Goal: Task Accomplishment & Management: Complete application form

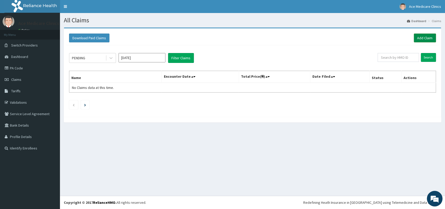
click at [422, 39] on link "Add Claim" at bounding box center [424, 38] width 22 height 9
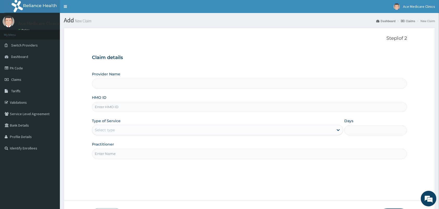
type input "ACE MEDICARE CLINICS- Ota"
click at [274, 105] on input "HMO ID" at bounding box center [249, 107] width 315 height 10
type input "KER/10257/B"
click at [267, 131] on div "Select type" at bounding box center [212, 130] width 241 height 8
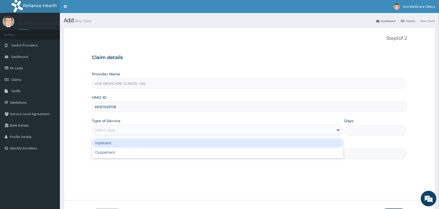
click at [255, 144] on div "Inpatient" at bounding box center [217, 143] width 251 height 9
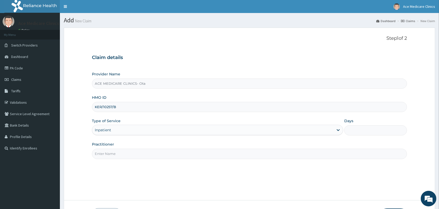
click at [368, 133] on input "Days" at bounding box center [375, 130] width 63 height 10
type input "2"
click at [220, 156] on input "Practitioner" at bounding box center [249, 154] width 315 height 10
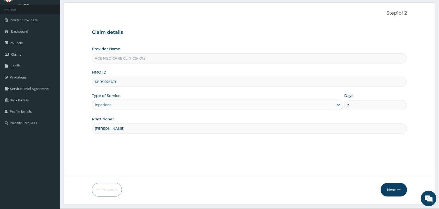
scroll to position [38, 0]
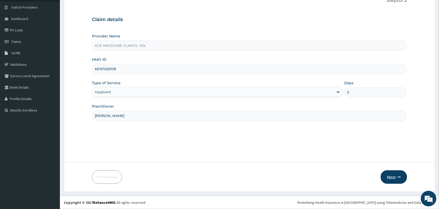
type input "[PERSON_NAME]"
click at [386, 178] on button "Next" at bounding box center [394, 178] width 26 height 14
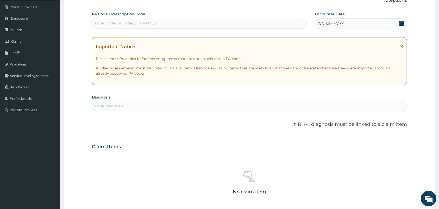
click at [249, 25] on div "Enter Code(Secondary Care Only)" at bounding box center [199, 23] width 214 height 8
type input "PA/706125"
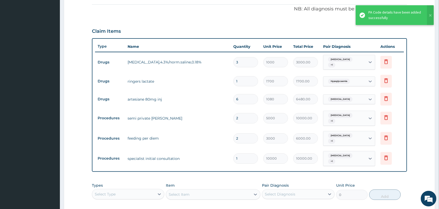
scroll to position [120, 0]
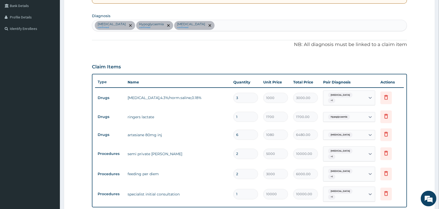
click at [258, 24] on div "[MEDICAL_DATA] confirmed Hypoglycaemia confirmed [MEDICAL_DATA] confirmed" at bounding box center [249, 25] width 315 height 11
click at [251, 53] on div "PA Code / Prescription Code PA/706125 Encounter Date [DATE] Important Notice Pl…" at bounding box center [249, 102] width 315 height 345
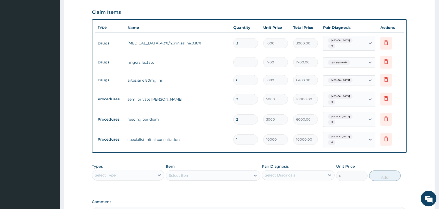
scroll to position [92, 0]
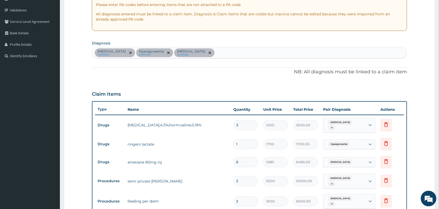
click at [229, 55] on div "[MEDICAL_DATA] confirmed Hypoglycaemia confirmed [MEDICAL_DATA] confirmed" at bounding box center [249, 52] width 315 height 11
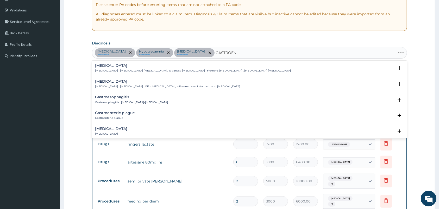
type input "GASTROENT"
click at [162, 87] on p "[MEDICAL_DATA] , [MEDICAL_DATA] , GE - [MEDICAL_DATA] , Inflammation of stomach…" at bounding box center [167, 87] width 145 height 4
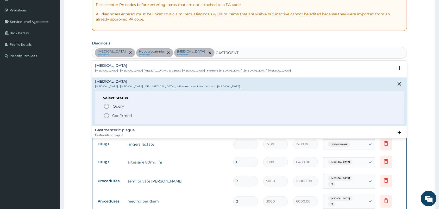
click at [127, 117] on p "Confirmed" at bounding box center [122, 115] width 20 height 5
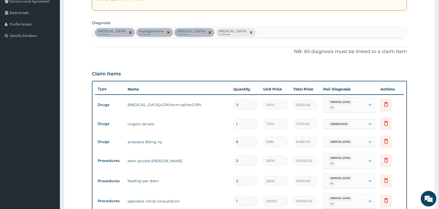
scroll to position [120, 0]
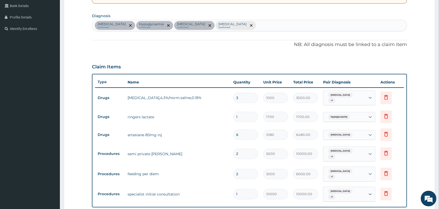
click at [201, 68] on div "Claim Items" at bounding box center [249, 66] width 315 height 14
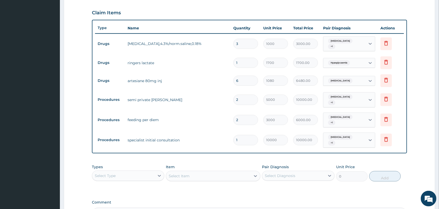
scroll to position [174, 0]
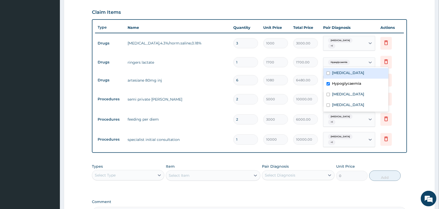
click at [357, 61] on div "Hypoglycaemia" at bounding box center [344, 62] width 42 height 9
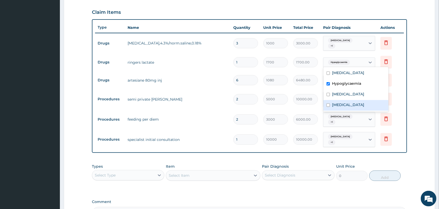
click at [348, 105] on label "[MEDICAL_DATA]" at bounding box center [348, 104] width 32 height 5
checkbox input "true"
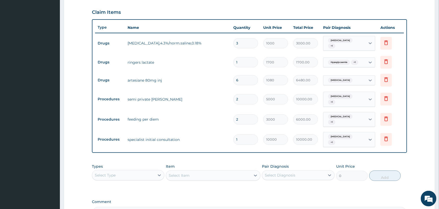
click at [415, 82] on form "Step 2 of 2 PA Code / Prescription Code PA/706125 Encounter Date [DATE] Importa…" at bounding box center [249, 55] width 371 height 404
click at [249, 45] on input "3" at bounding box center [245, 43] width 25 height 10
type input "0.00"
type input "2"
type input "2000.00"
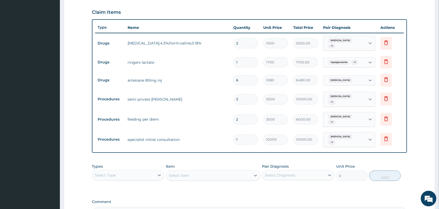
type input "0.00"
type input "2"
type input "2000.00"
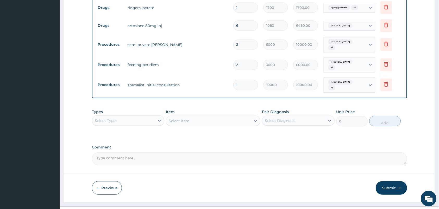
scroll to position [231, 0]
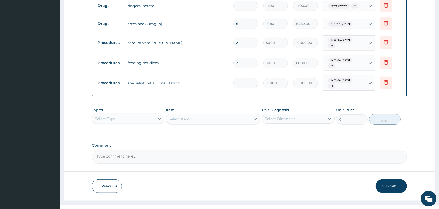
type input "2"
click at [135, 115] on div "Select Type" at bounding box center [123, 119] width 62 height 8
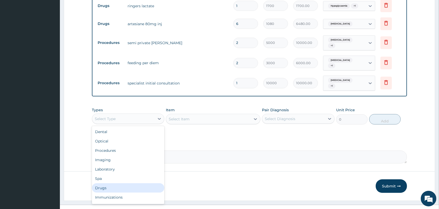
click at [118, 184] on div "Drugs" at bounding box center [128, 188] width 72 height 9
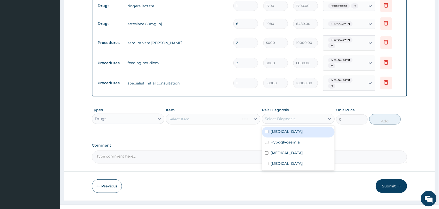
click at [280, 116] on div "Select Diagnosis" at bounding box center [280, 118] width 30 height 5
click at [284, 128] on div "[MEDICAL_DATA]" at bounding box center [298, 132] width 72 height 11
checkbox input "true"
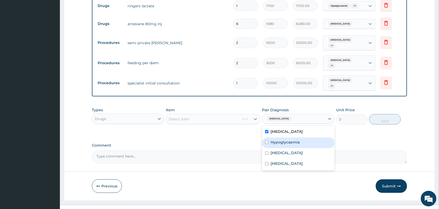
click at [285, 140] on label "Hypoglycaemia" at bounding box center [285, 142] width 29 height 5
checkbox input "true"
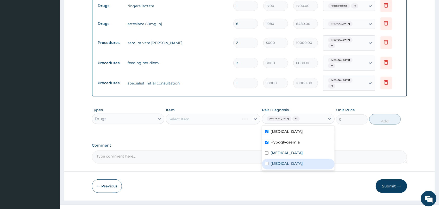
click at [286, 159] on div "[MEDICAL_DATA]" at bounding box center [298, 164] width 72 height 11
checkbox input "true"
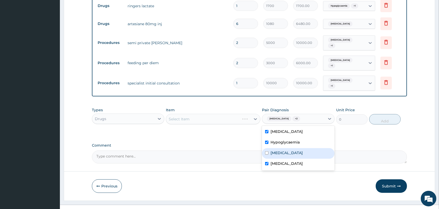
click at [285, 148] on div "[MEDICAL_DATA]" at bounding box center [298, 153] width 72 height 11
checkbox input "true"
click at [233, 114] on div "Select Item" at bounding box center [213, 119] width 95 height 10
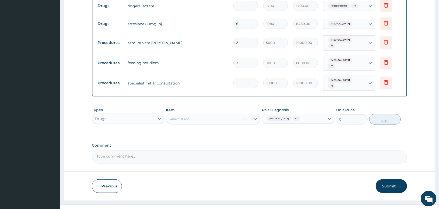
click at [233, 114] on div "Select Item" at bounding box center [213, 119] width 95 height 10
click at [233, 115] on div "Select Item" at bounding box center [208, 119] width 85 height 8
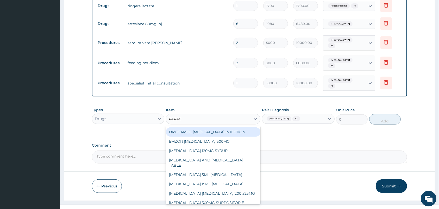
type input "PARACE"
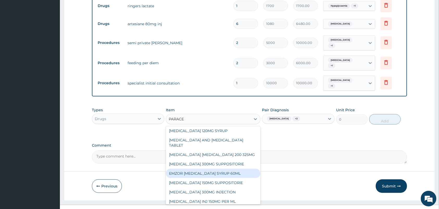
scroll to position [27, 0]
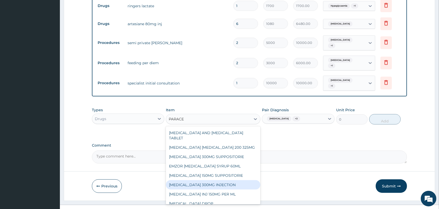
click at [209, 180] on div "[MEDICAL_DATA] 300MG INJECTION" at bounding box center [213, 184] width 95 height 9
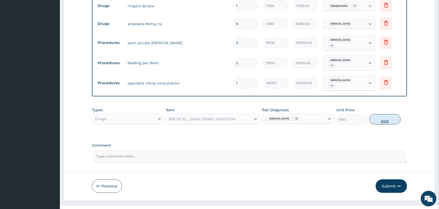
click at [383, 114] on button "Add" at bounding box center [385, 119] width 32 height 10
type input "0"
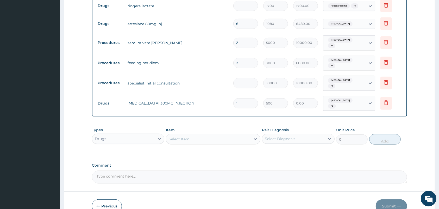
type input "0.00"
type input "4"
type input "2000.00"
type input "4"
click at [243, 135] on div "Select Item" at bounding box center [208, 139] width 85 height 8
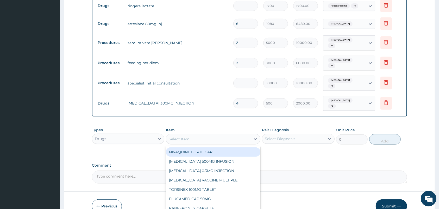
scroll to position [249, 0]
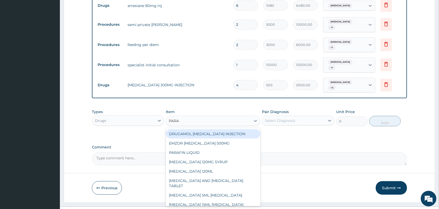
type input "PARAC"
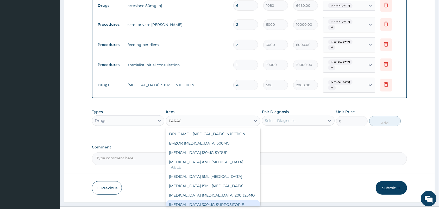
scroll to position [74, 0]
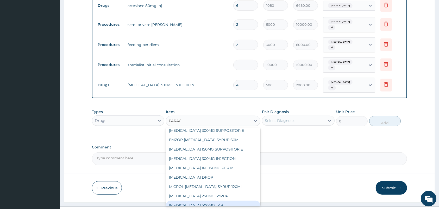
click at [226, 201] on div "[MEDICAL_DATA] 500MG TAB" at bounding box center [213, 205] width 95 height 9
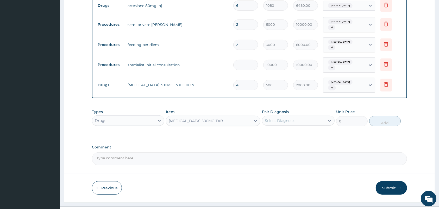
type input "30"
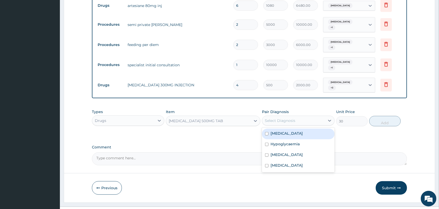
click at [318, 117] on div "Select Diagnosis" at bounding box center [293, 121] width 62 height 8
click at [316, 129] on div "[MEDICAL_DATA]" at bounding box center [298, 134] width 72 height 11
click at [314, 129] on div "[MEDICAL_DATA]" at bounding box center [298, 134] width 72 height 11
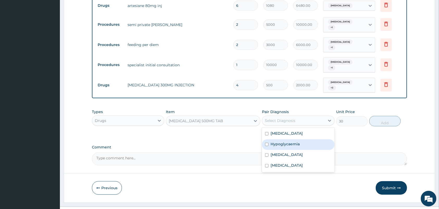
checkbox input "false"
click at [310, 140] on div "Hypoglycaemia" at bounding box center [298, 145] width 72 height 11
checkbox input "true"
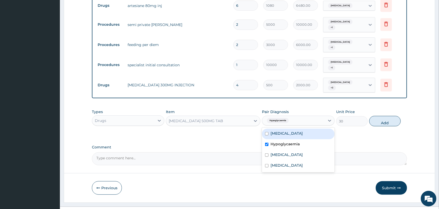
click at [308, 129] on div "[MEDICAL_DATA]" at bounding box center [298, 134] width 72 height 11
checkbox input "true"
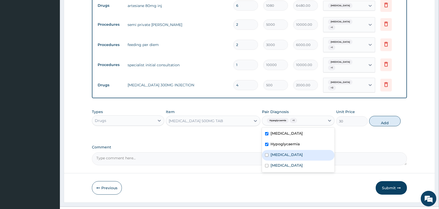
click at [307, 150] on div "[MEDICAL_DATA]" at bounding box center [298, 155] width 72 height 11
checkbox input "true"
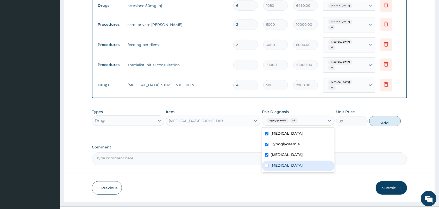
click at [305, 161] on div "[MEDICAL_DATA]" at bounding box center [298, 166] width 72 height 11
checkbox input "true"
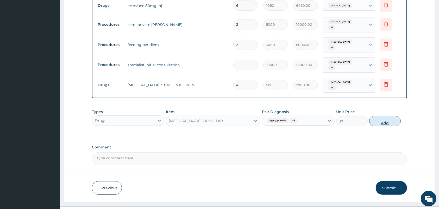
click at [384, 116] on button "Add" at bounding box center [385, 121] width 32 height 10
type input "0"
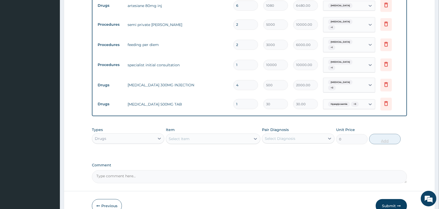
type input "0.00"
type input "8"
type input "240.00"
type input "0.00"
type input "1"
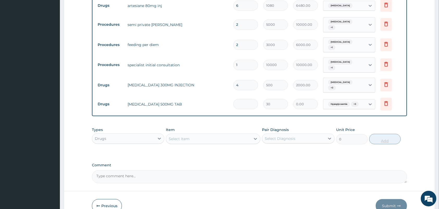
type input "30.00"
type input "18"
type input "540.00"
type input "18"
click at [253, 134] on div at bounding box center [255, 138] width 9 height 9
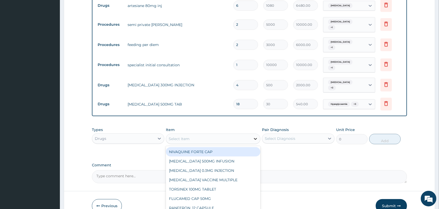
scroll to position [267, 0]
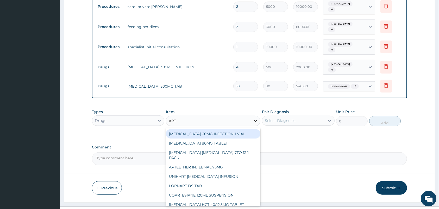
type input "ARTE"
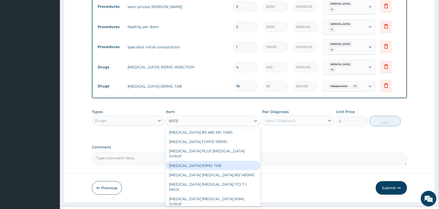
scroll to position [301, 0]
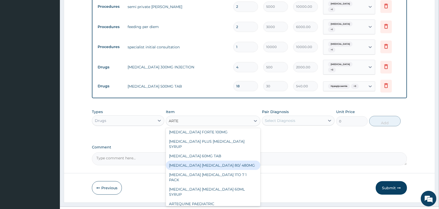
click at [243, 161] on div "[MEDICAL_DATA] [MEDICAL_DATA] 80/ 480MG" at bounding box center [213, 165] width 95 height 9
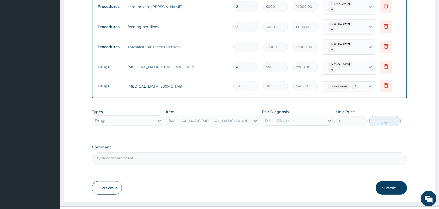
type input "368.4"
click at [306, 117] on div "Select Diagnosis" at bounding box center [293, 121] width 62 height 8
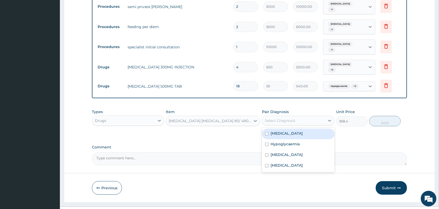
click at [288, 129] on div "[MEDICAL_DATA]" at bounding box center [298, 134] width 72 height 11
checkbox input "true"
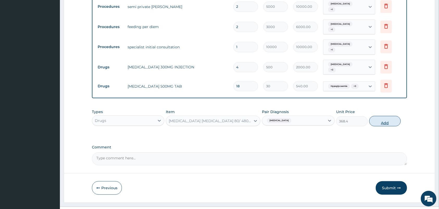
click at [381, 116] on button "Add" at bounding box center [385, 121] width 32 height 10
type input "0"
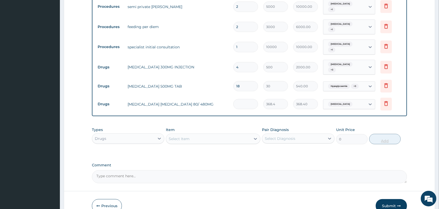
type input "0.00"
type input "6"
type input "2210.40"
type input "6"
click at [209, 134] on div "Select Item" at bounding box center [213, 139] width 95 height 10
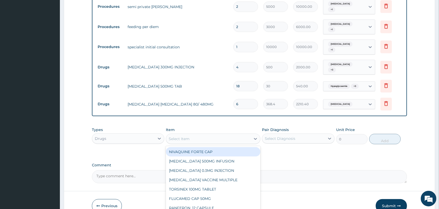
scroll to position [285, 0]
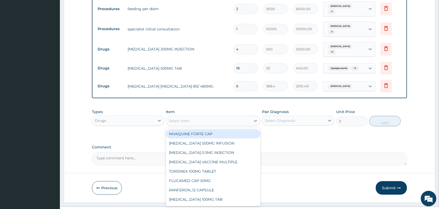
click at [148, 116] on div "Drugs" at bounding box center [128, 121] width 72 height 10
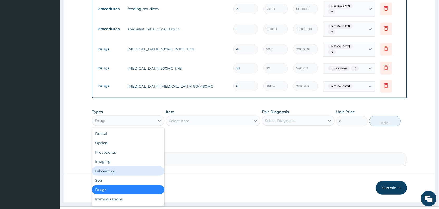
click at [133, 167] on div "Laboratory" at bounding box center [128, 171] width 72 height 9
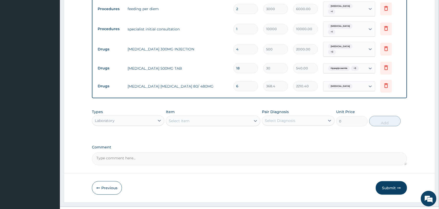
click at [290, 117] on div "Select Diagnosis" at bounding box center [293, 121] width 62 height 8
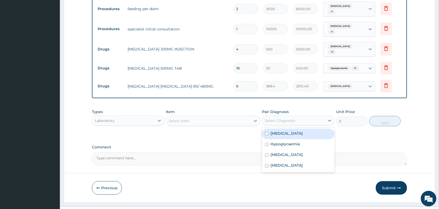
click at [292, 129] on div "[MEDICAL_DATA]" at bounding box center [298, 134] width 72 height 11
checkbox input "true"
click at [246, 117] on div "Select Item" at bounding box center [208, 121] width 85 height 8
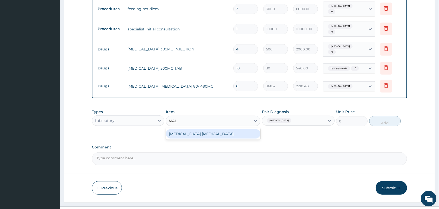
type input "MALA"
click at [226, 129] on div "[MEDICAL_DATA] [MEDICAL_DATA]" at bounding box center [213, 133] width 95 height 9
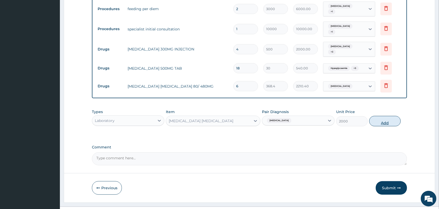
click at [379, 116] on button "Add" at bounding box center [385, 121] width 32 height 10
type input "0"
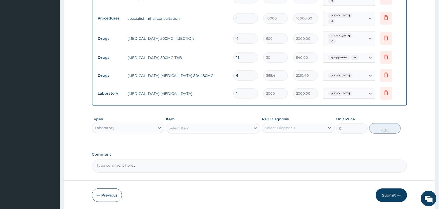
scroll to position [303, 0]
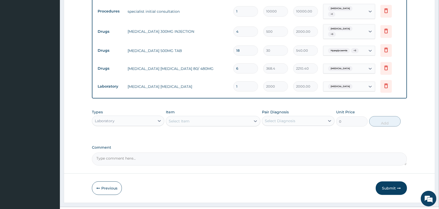
click at [310, 117] on div "Select Diagnosis" at bounding box center [293, 121] width 62 height 8
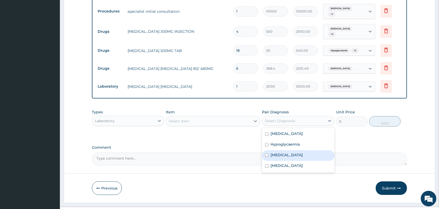
click at [299, 150] on div "[MEDICAL_DATA]" at bounding box center [298, 155] width 72 height 11
checkbox input "true"
click at [301, 161] on div "[MEDICAL_DATA]" at bounding box center [298, 166] width 72 height 11
checkbox input "true"
click at [238, 117] on div "Select Item" at bounding box center [208, 121] width 85 height 8
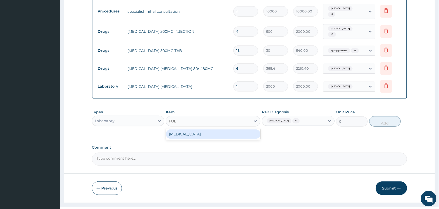
type input "FULL"
click at [239, 130] on div "[MEDICAL_DATA]" at bounding box center [213, 134] width 95 height 9
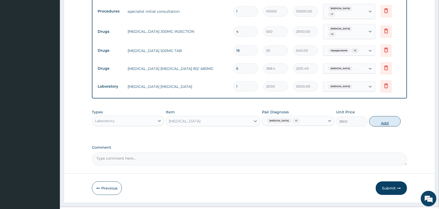
click at [380, 116] on button "Add" at bounding box center [385, 121] width 32 height 10
type input "0"
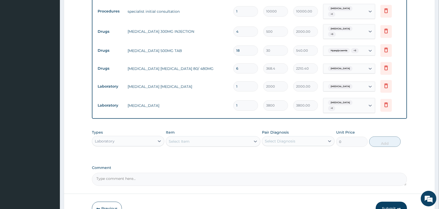
click at [260, 135] on div "Types Laboratory Item Select Item Pair Diagnosis Select Diagnosis Unit Price 0 …" at bounding box center [249, 138] width 315 height 22
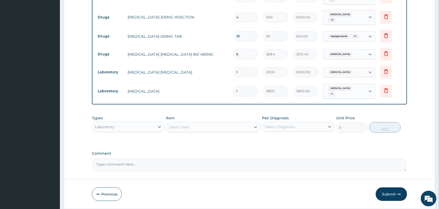
scroll to position [321, 0]
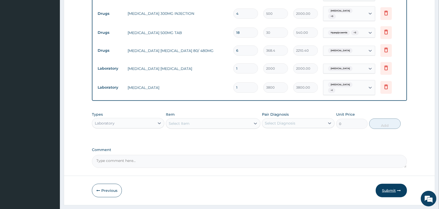
click at [389, 184] on button "Submit" at bounding box center [391, 191] width 31 height 14
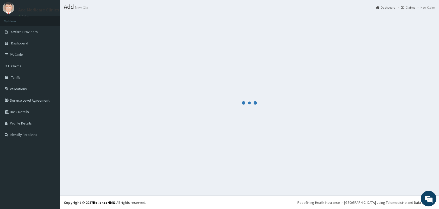
scroll to position [14, 0]
